Goal: Transaction & Acquisition: Purchase product/service

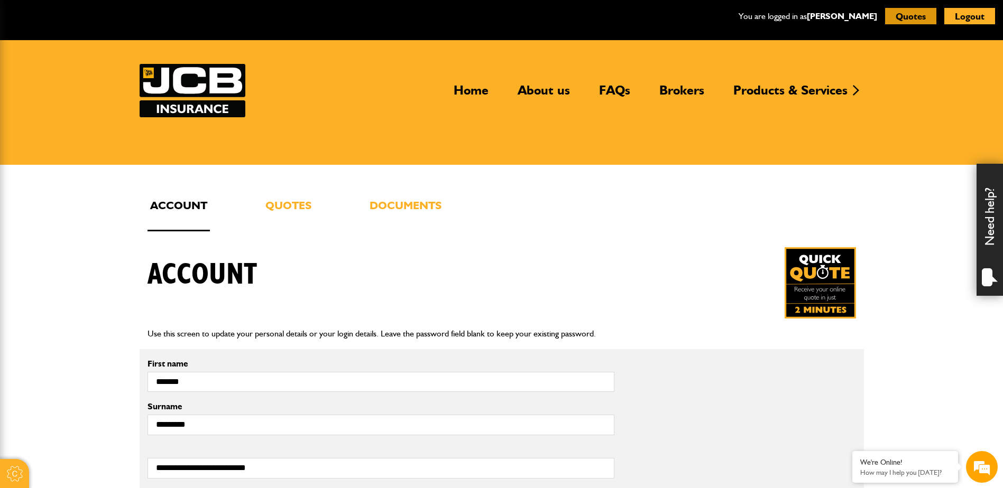
click at [903, 13] on button "Quotes" at bounding box center [910, 16] width 51 height 16
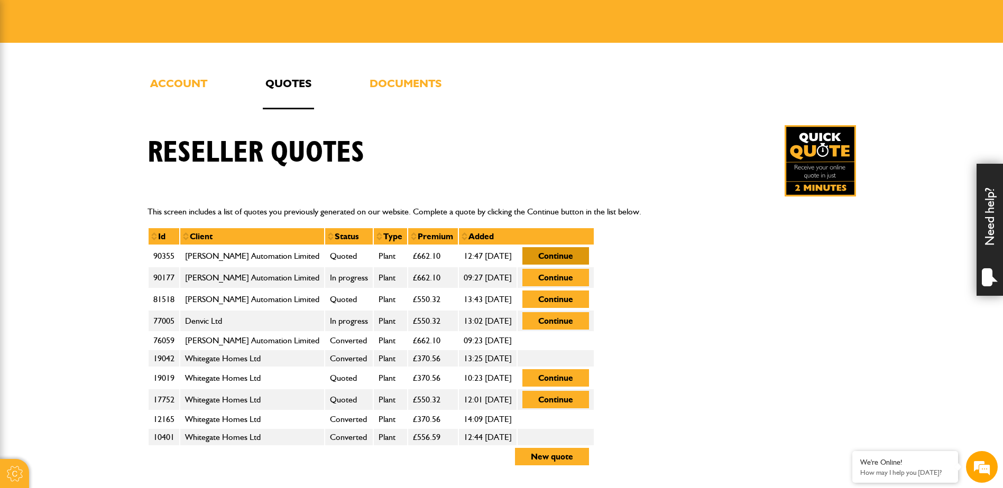
click at [560, 257] on button "Continue" at bounding box center [555, 255] width 67 height 17
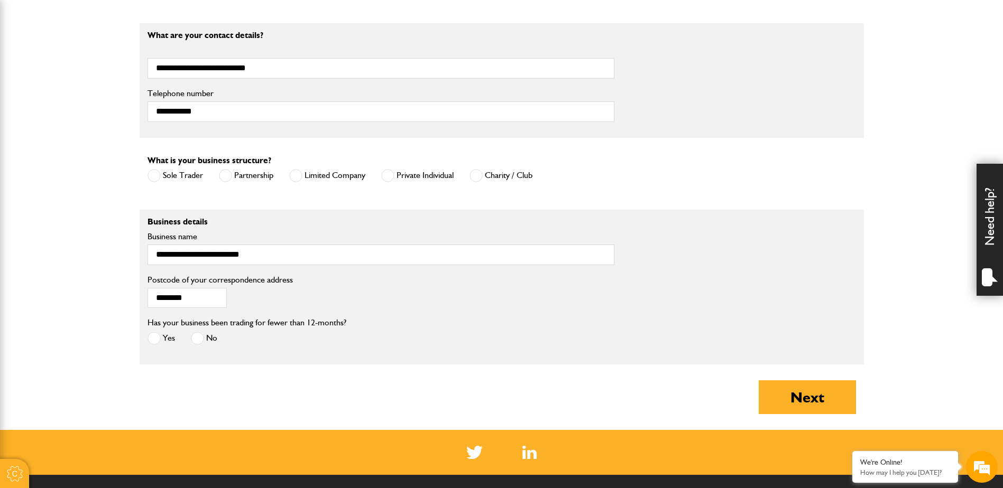
scroll to position [687, 0]
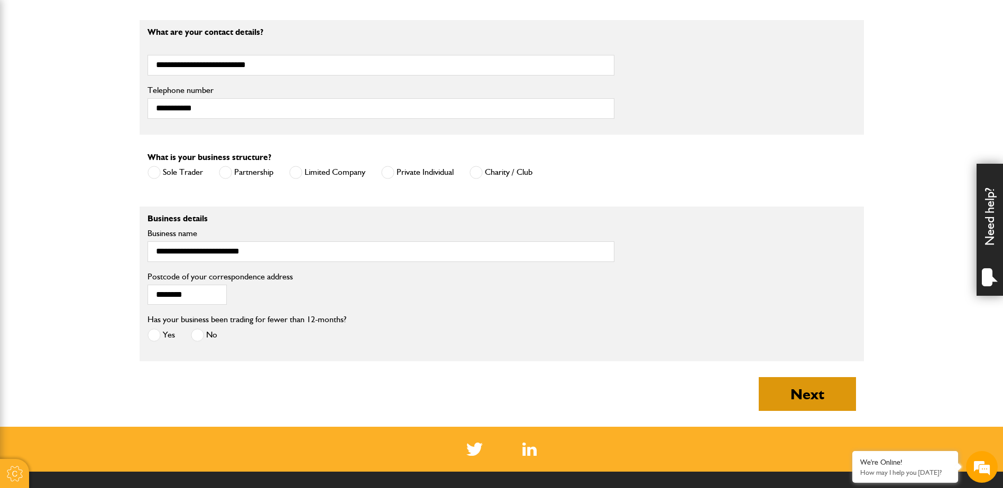
click at [807, 399] on button "Next" at bounding box center [807, 394] width 97 height 34
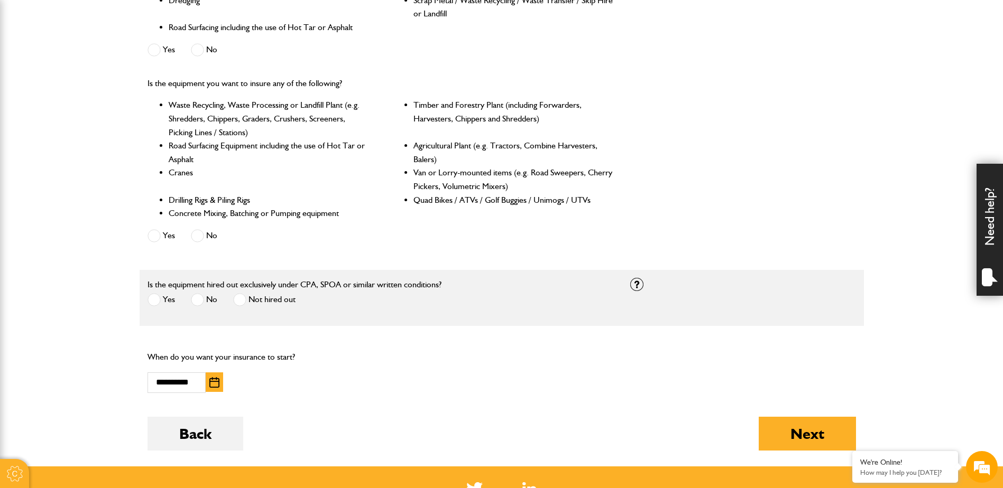
scroll to position [423, 0]
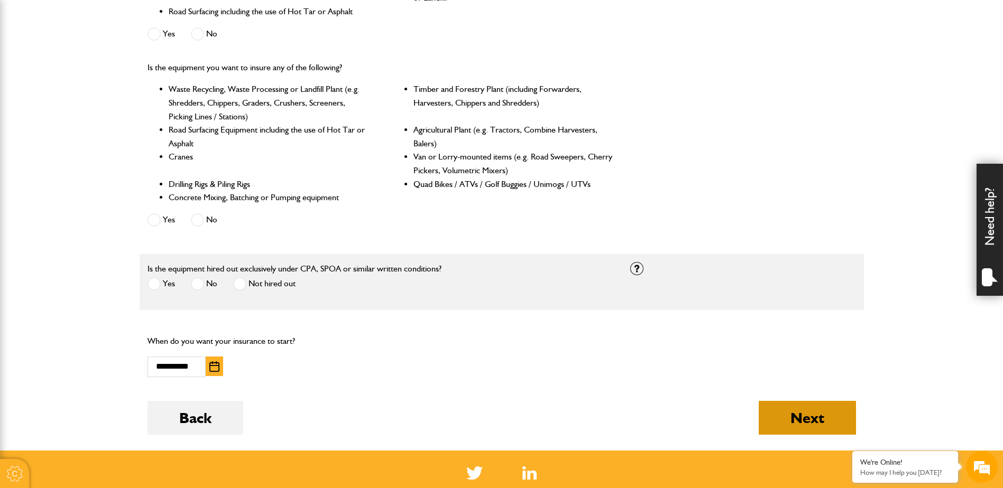
click at [814, 418] on button "Next" at bounding box center [807, 418] width 97 height 34
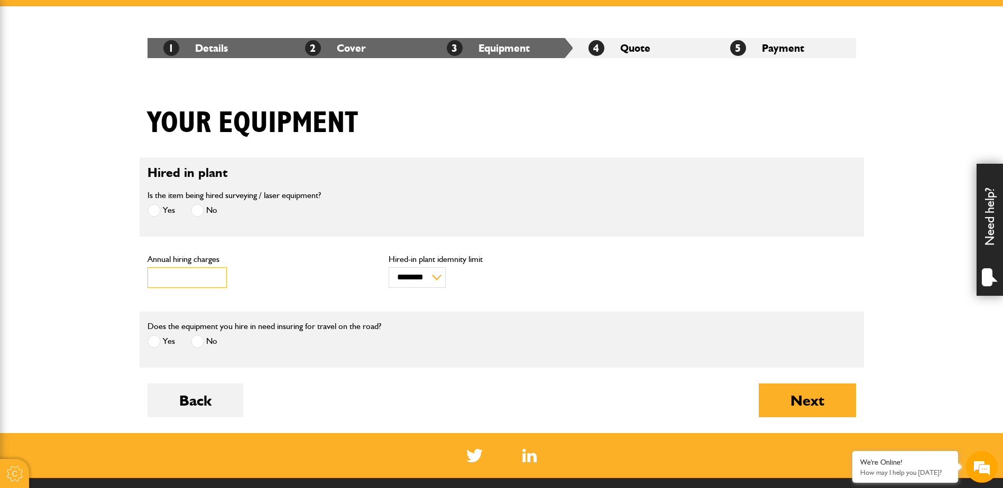
drag, startPoint x: 208, startPoint y: 275, endPoint x: 132, endPoint y: 276, distance: 75.6
click at [134, 274] on body "Cookie Options You can control which cookies we use with the form below. Please…" at bounding box center [501, 287] width 1003 height 893
type input "****"
click at [819, 399] on button "Next" at bounding box center [807, 401] width 97 height 34
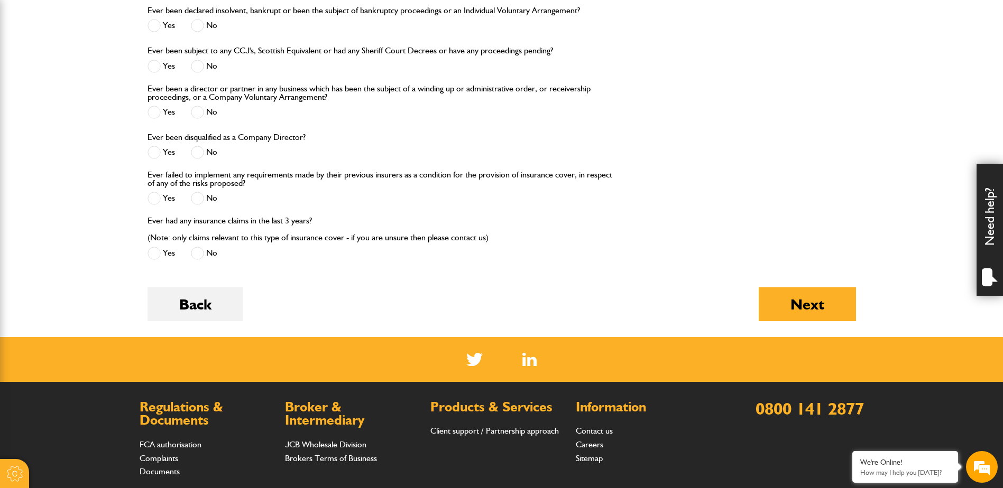
scroll to position [1321, 0]
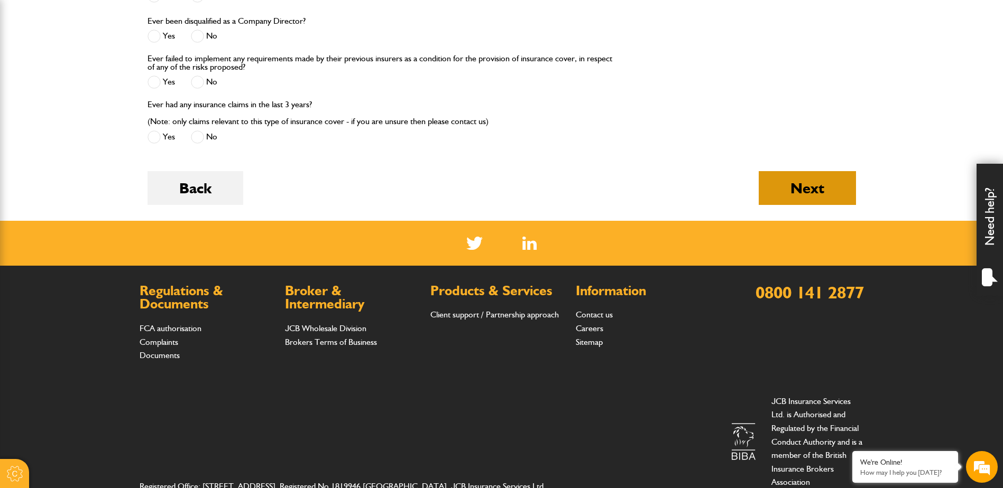
click at [784, 189] on button "Next" at bounding box center [807, 188] width 97 height 34
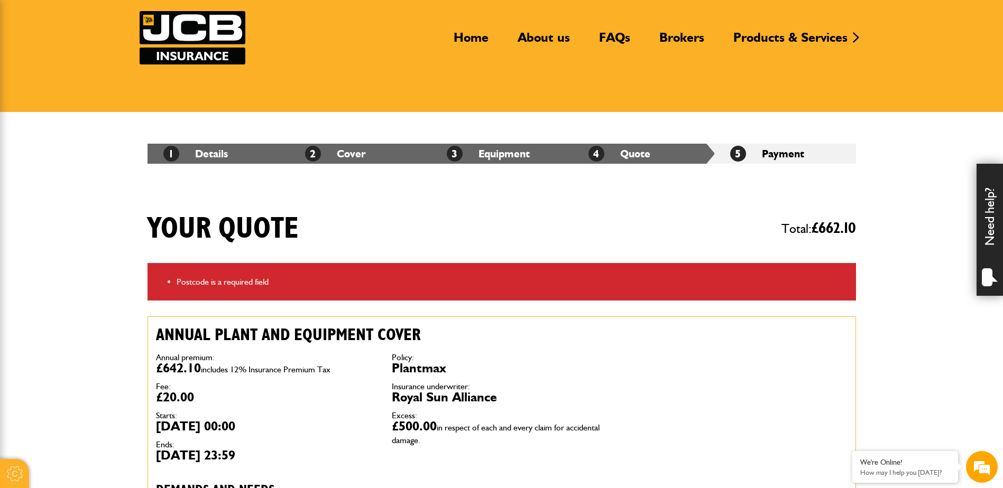
click at [550, 284] on li "Postcode is a required field" at bounding box center [512, 282] width 671 height 14
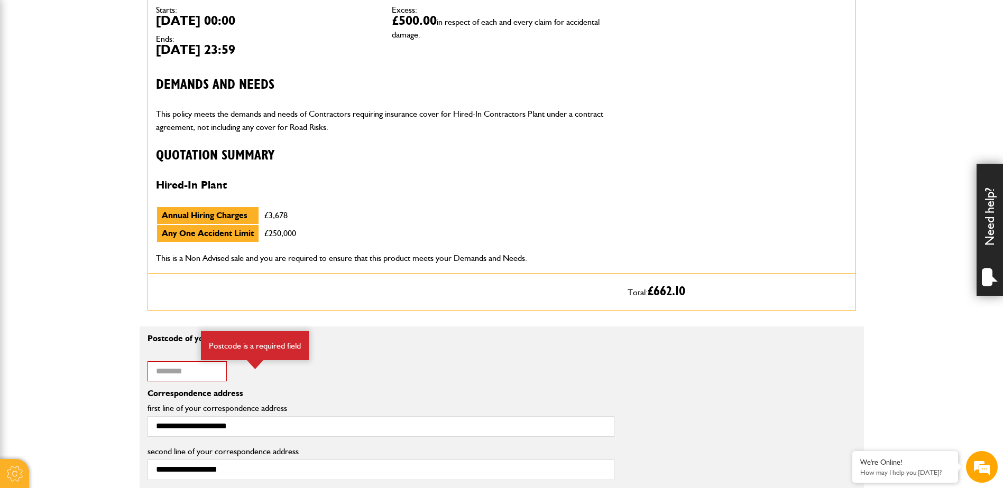
scroll to position [476, 0]
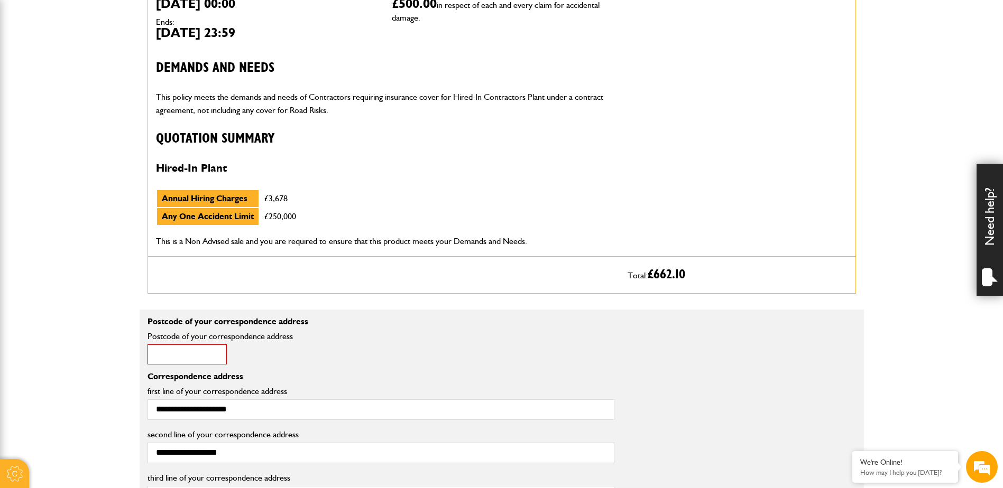
click at [195, 356] on input "Postcode of your correspondence address" at bounding box center [186, 355] width 79 height 21
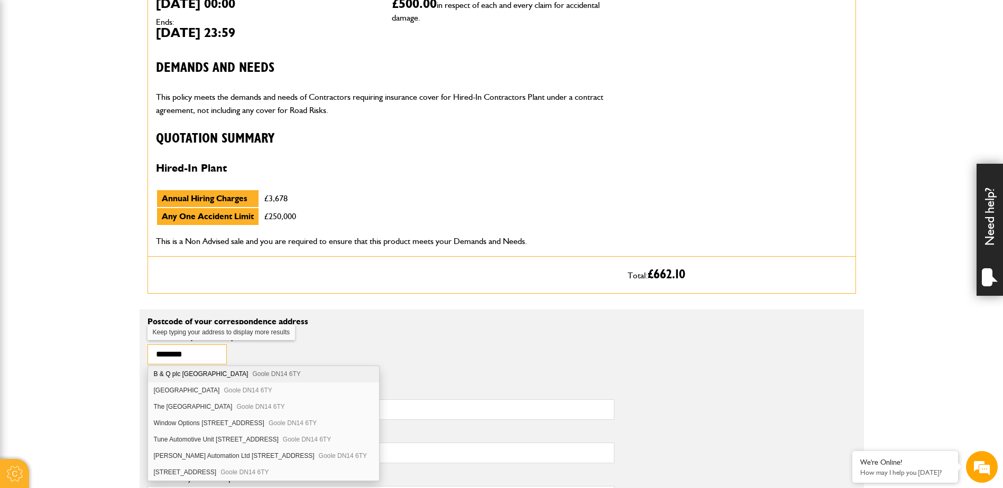
type input "********"
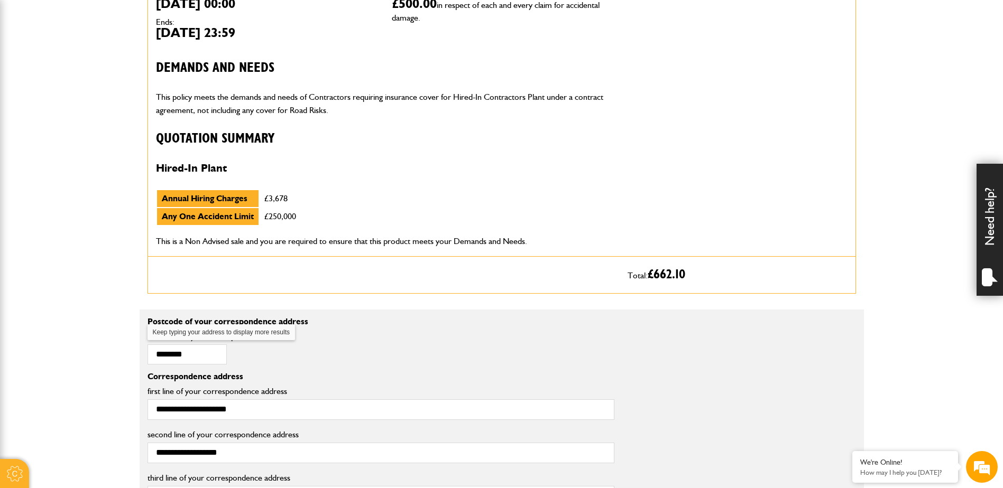
click at [303, 349] on div "******** Postcode of your correspondence address Postcode is a required field" at bounding box center [227, 348] width 161 height 33
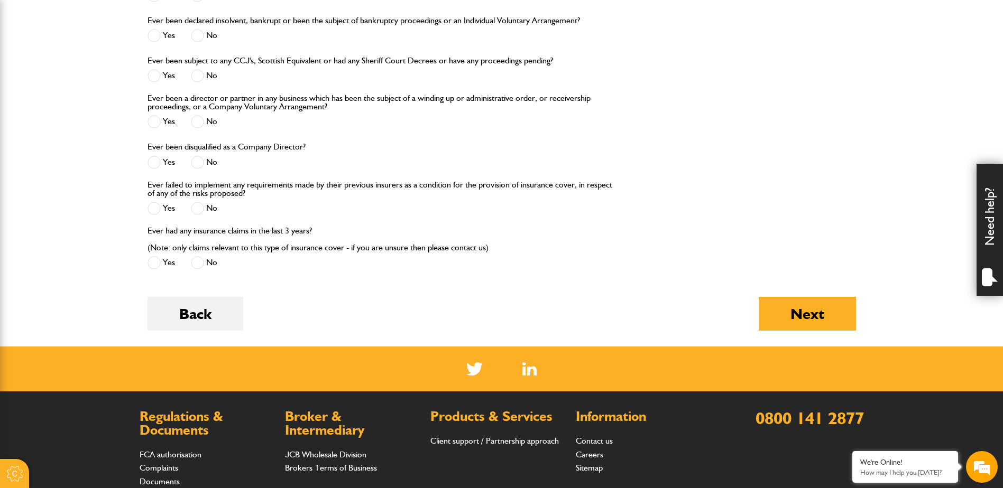
scroll to position [1374, 0]
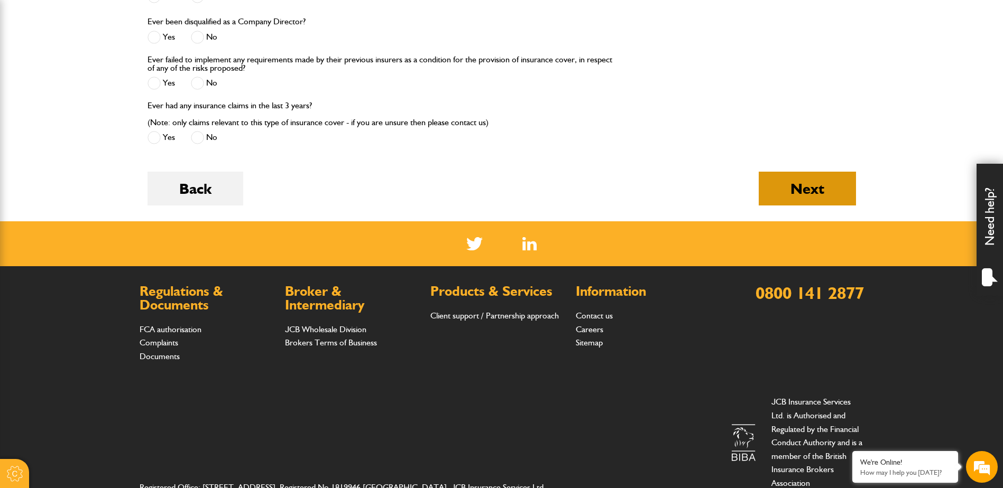
click at [778, 193] on button "Next" at bounding box center [807, 189] width 97 height 34
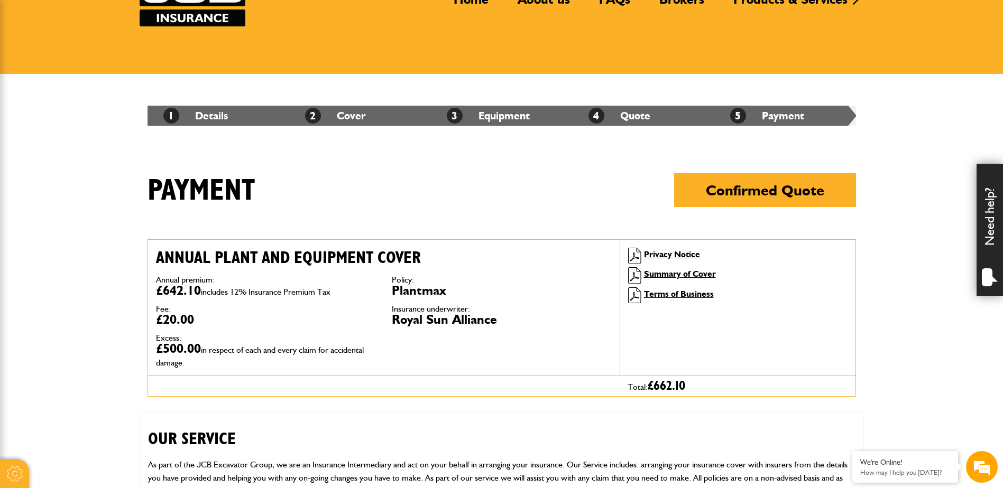
scroll to position [106, 0]
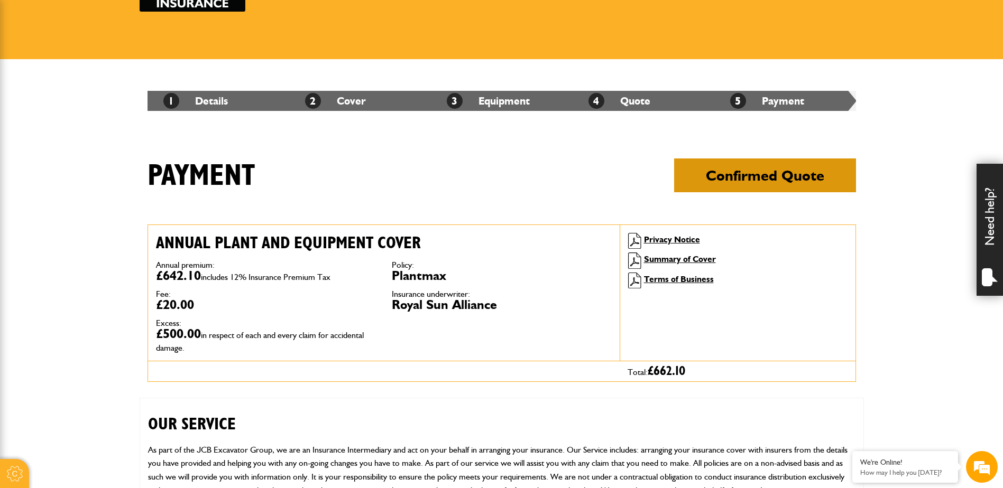
click at [759, 179] on button "Confirmed Quote" at bounding box center [765, 176] width 182 height 34
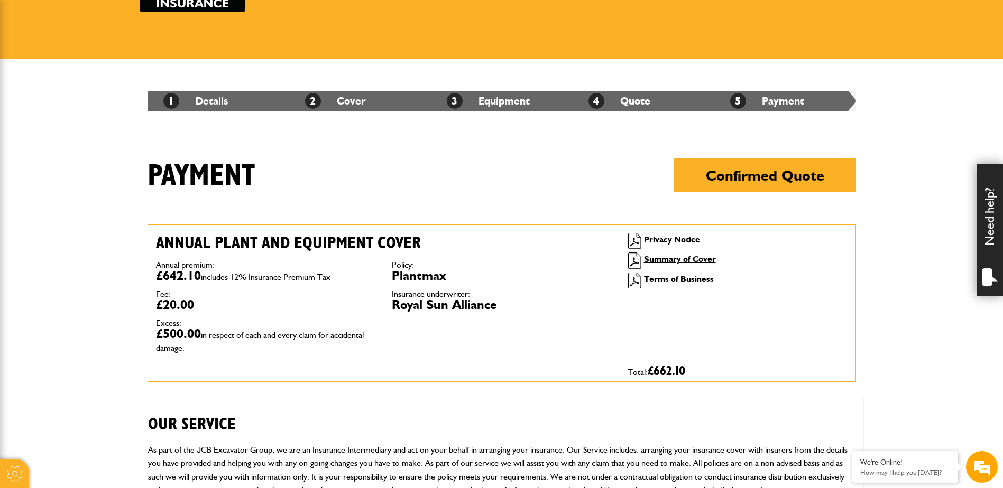
scroll to position [0, 0]
